Goal: Find specific page/section

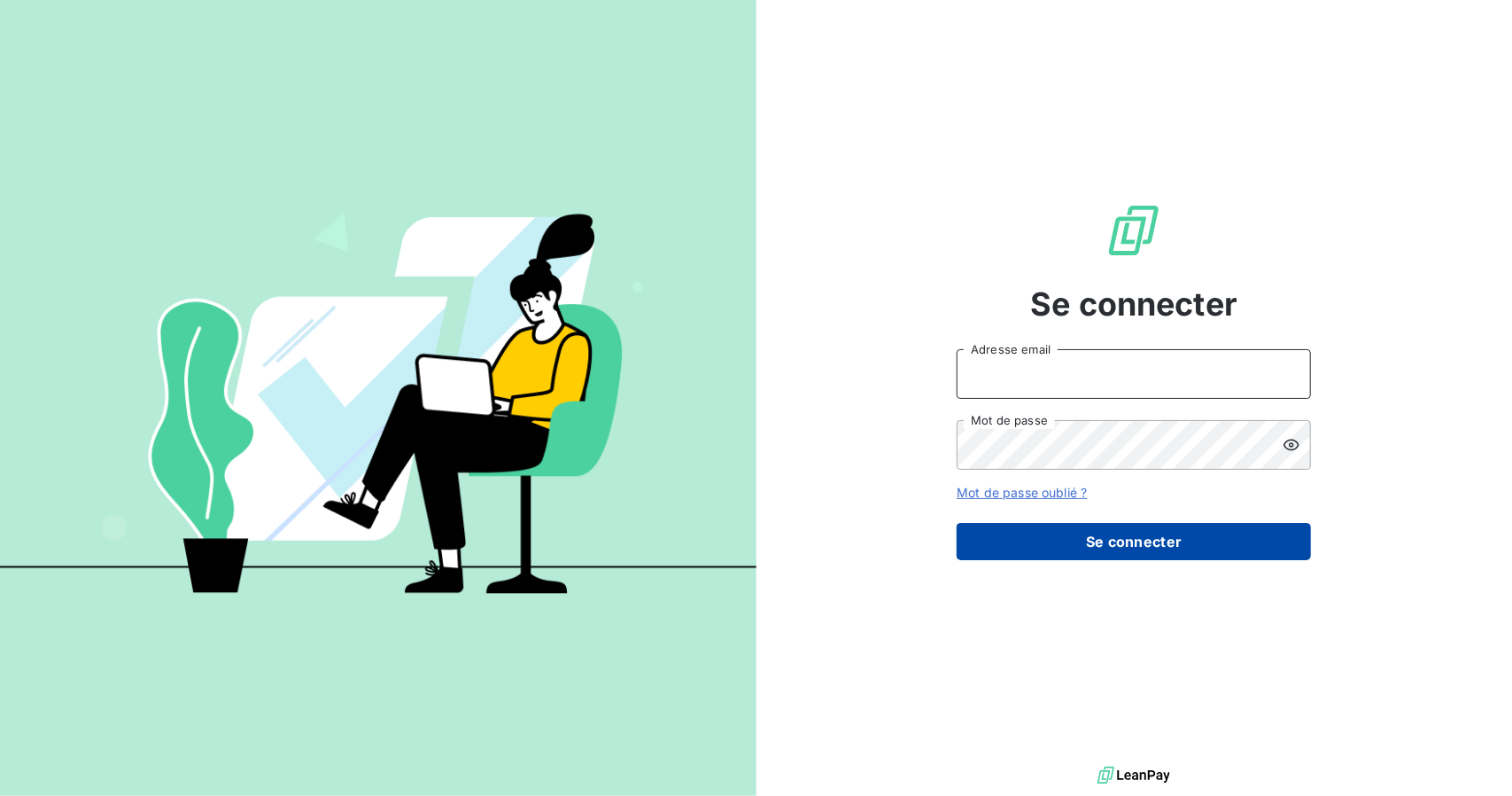
type input "[PERSON_NAME][EMAIL_ADDRESS][DOMAIN_NAME]"
click at [1030, 558] on button "Se connecter" at bounding box center [1134, 541] width 354 height 37
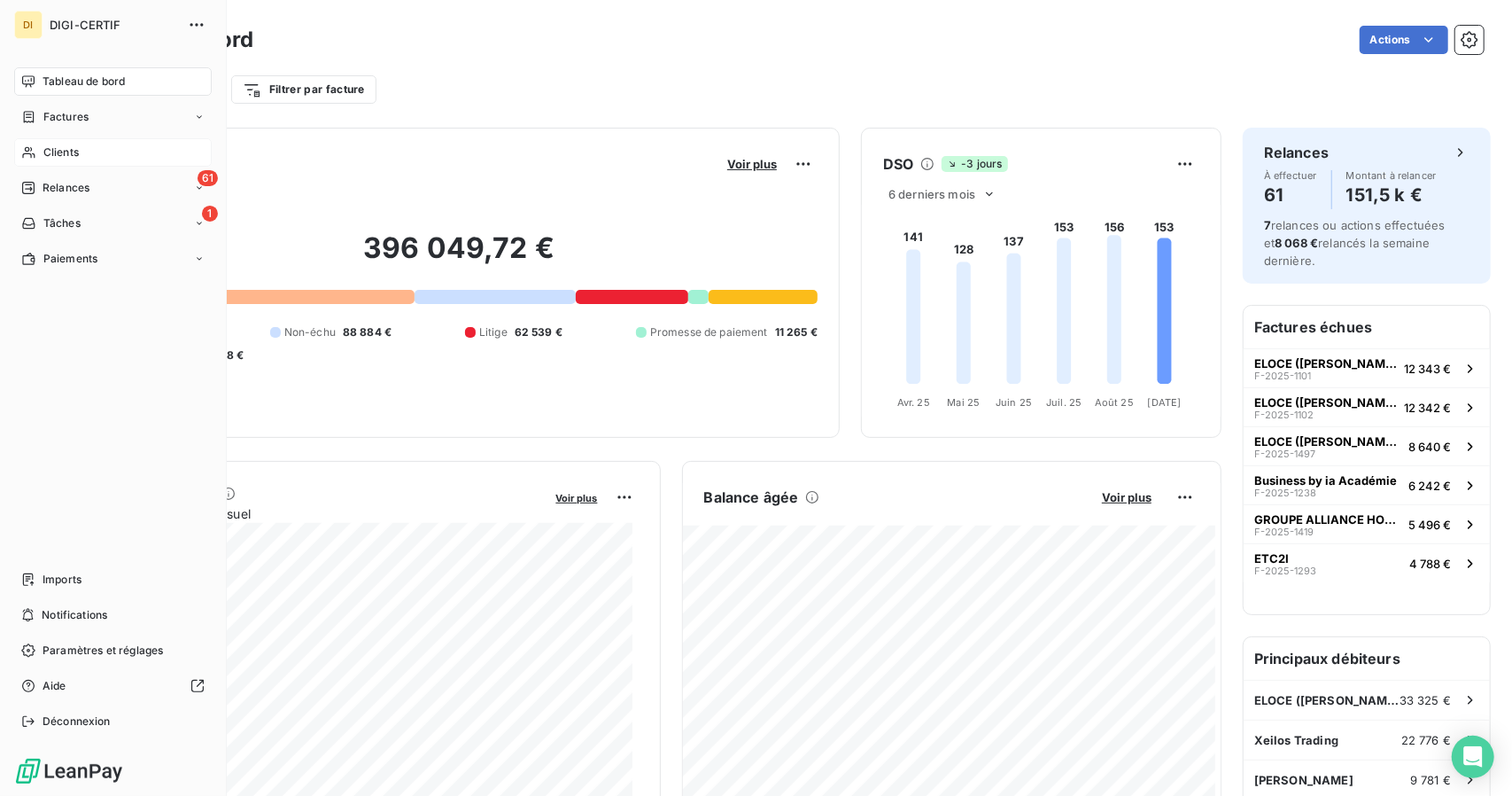
click at [29, 161] on div "Clients" at bounding box center [112, 153] width 197 height 29
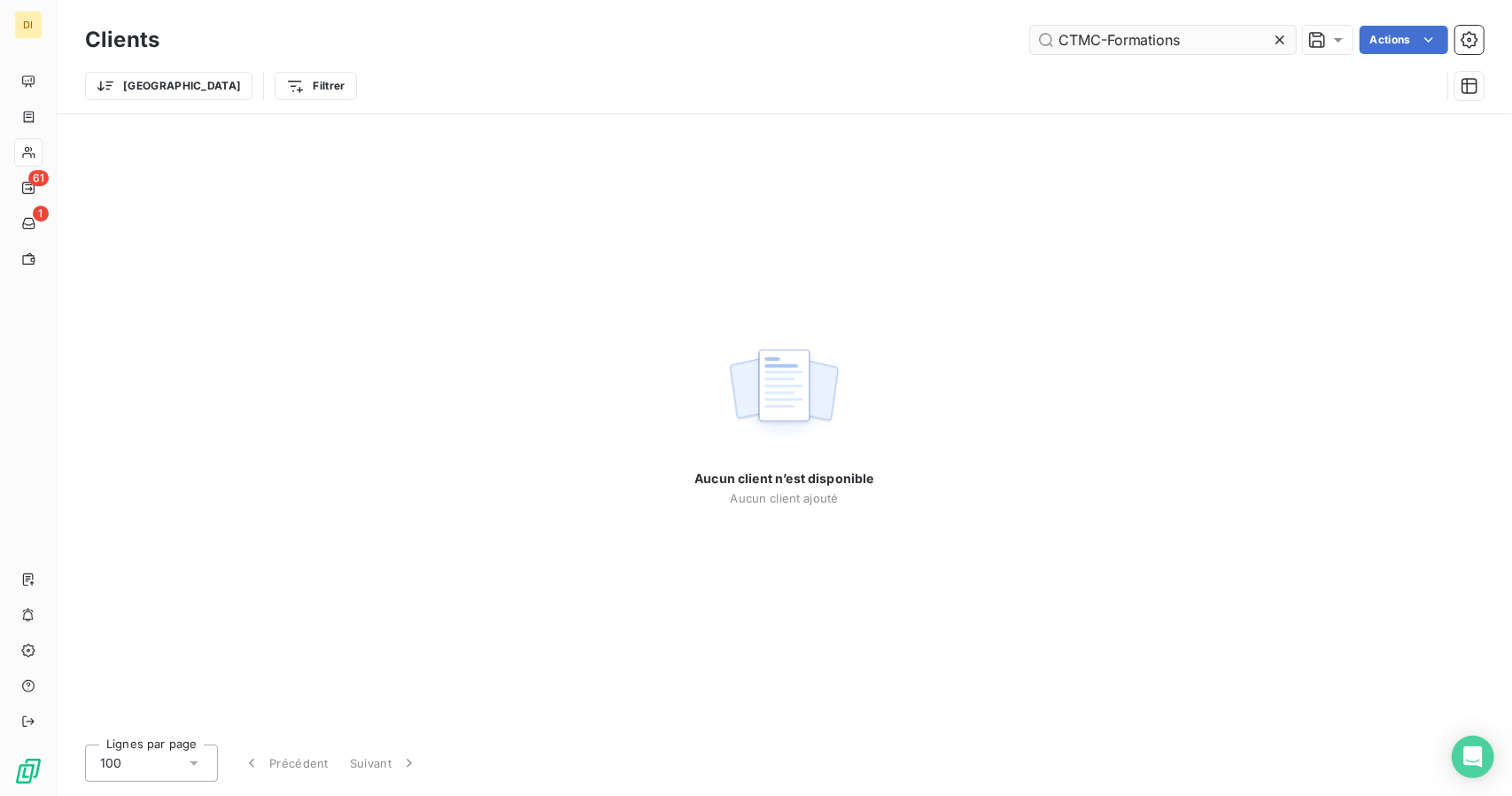
click at [1102, 37] on input "CTMC-Formations" at bounding box center [1162, 40] width 266 height 29
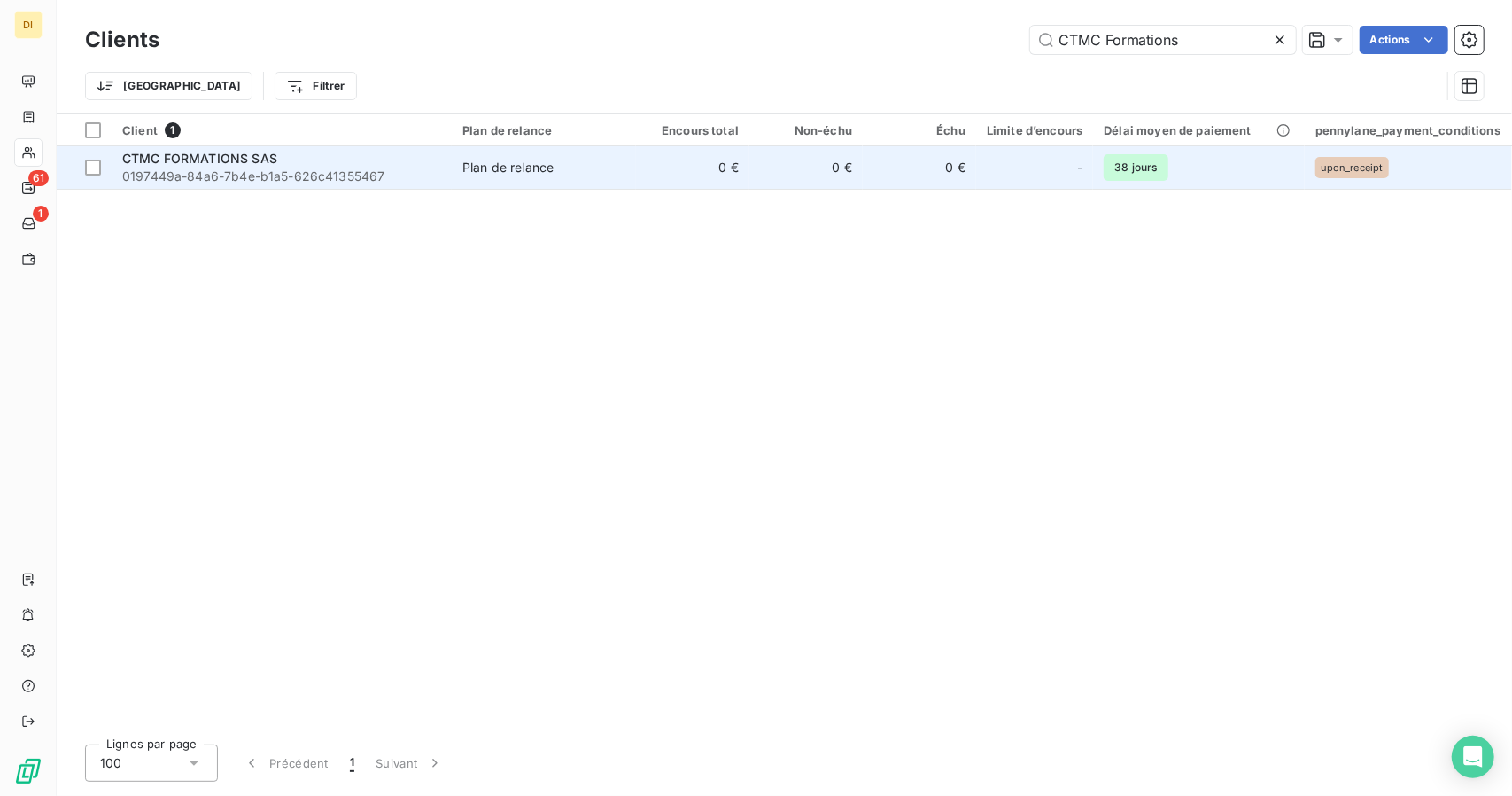
type input "CTMC Formations"
click at [512, 180] on td "Plan de relance" at bounding box center [543, 167] width 184 height 43
